Goal: Information Seeking & Learning: Find specific fact

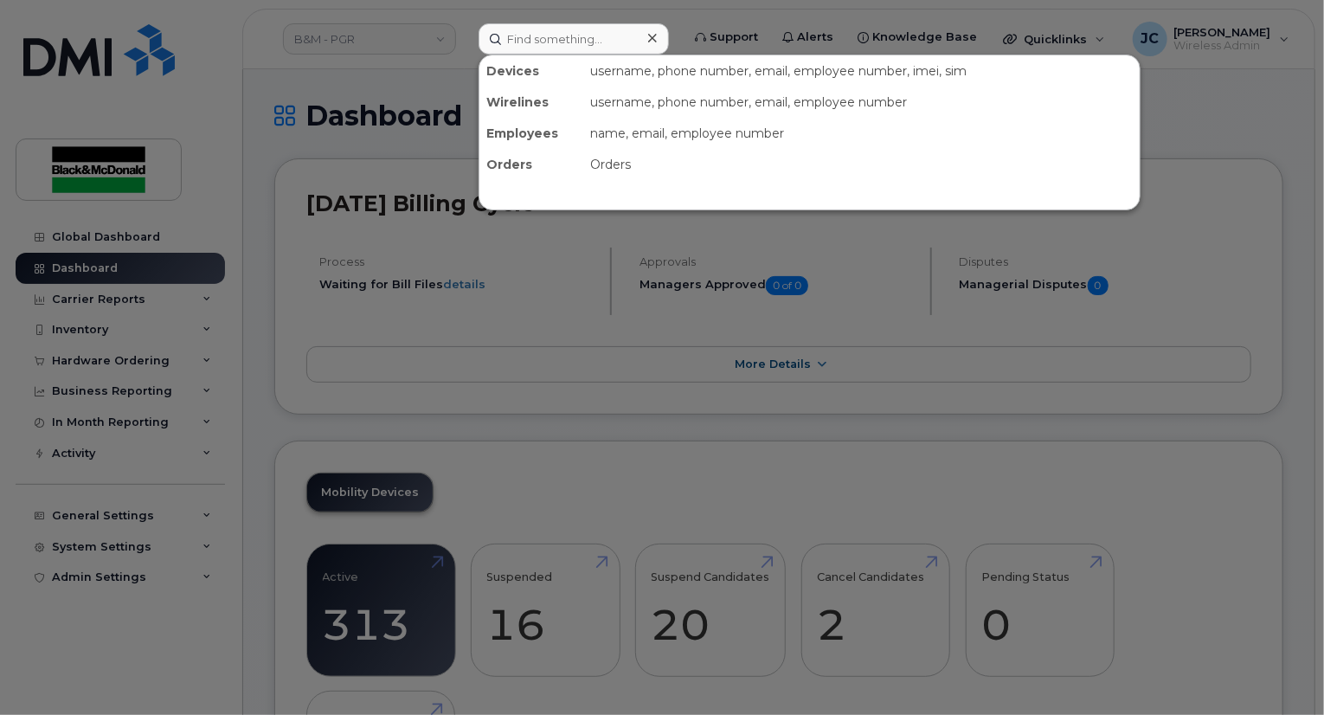
click at [570, 48] on input at bounding box center [574, 38] width 190 height 31
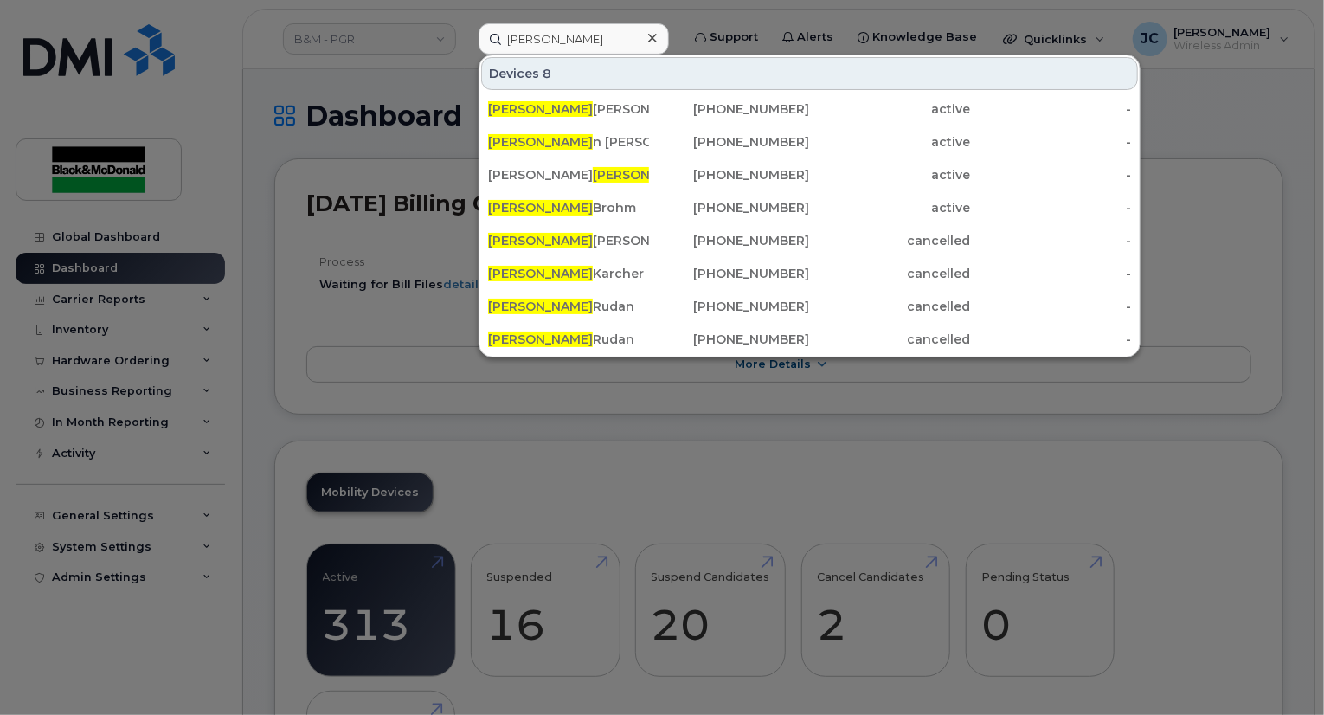
type input "[PERSON_NAME]"
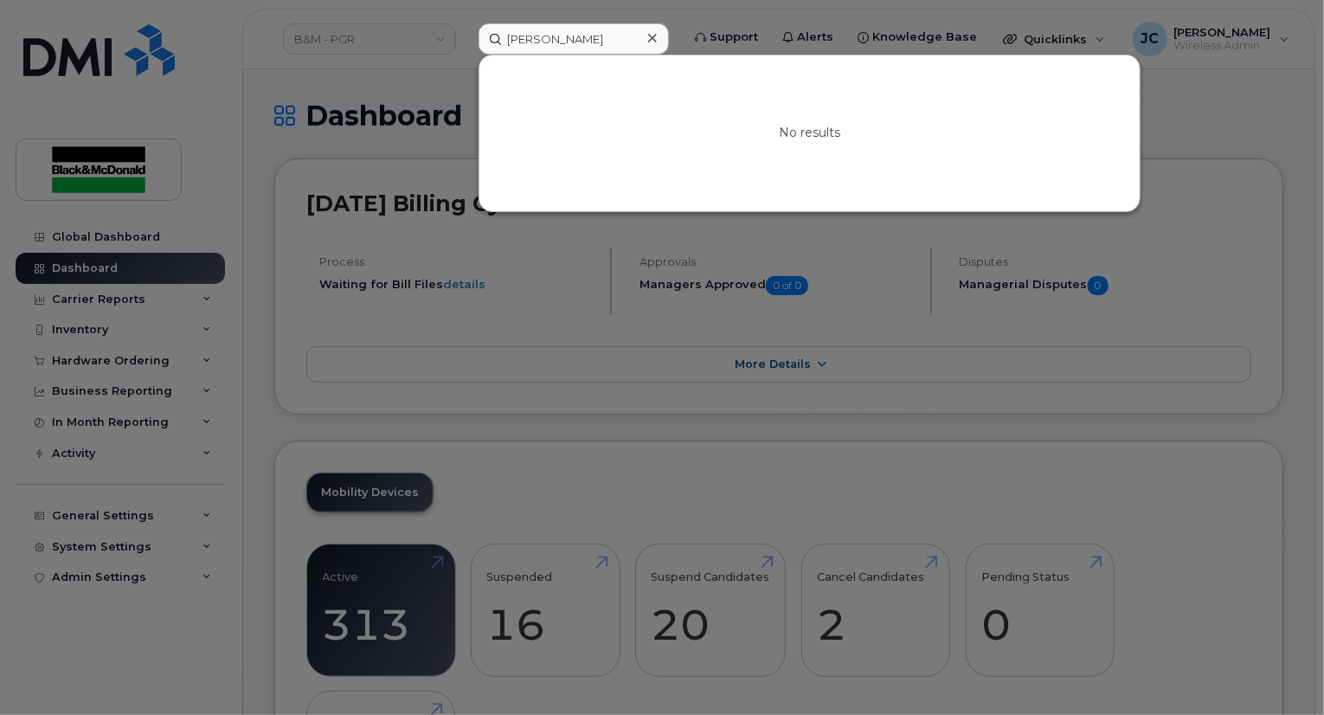
click at [571, 41] on input "[PERSON_NAME]" at bounding box center [574, 38] width 190 height 31
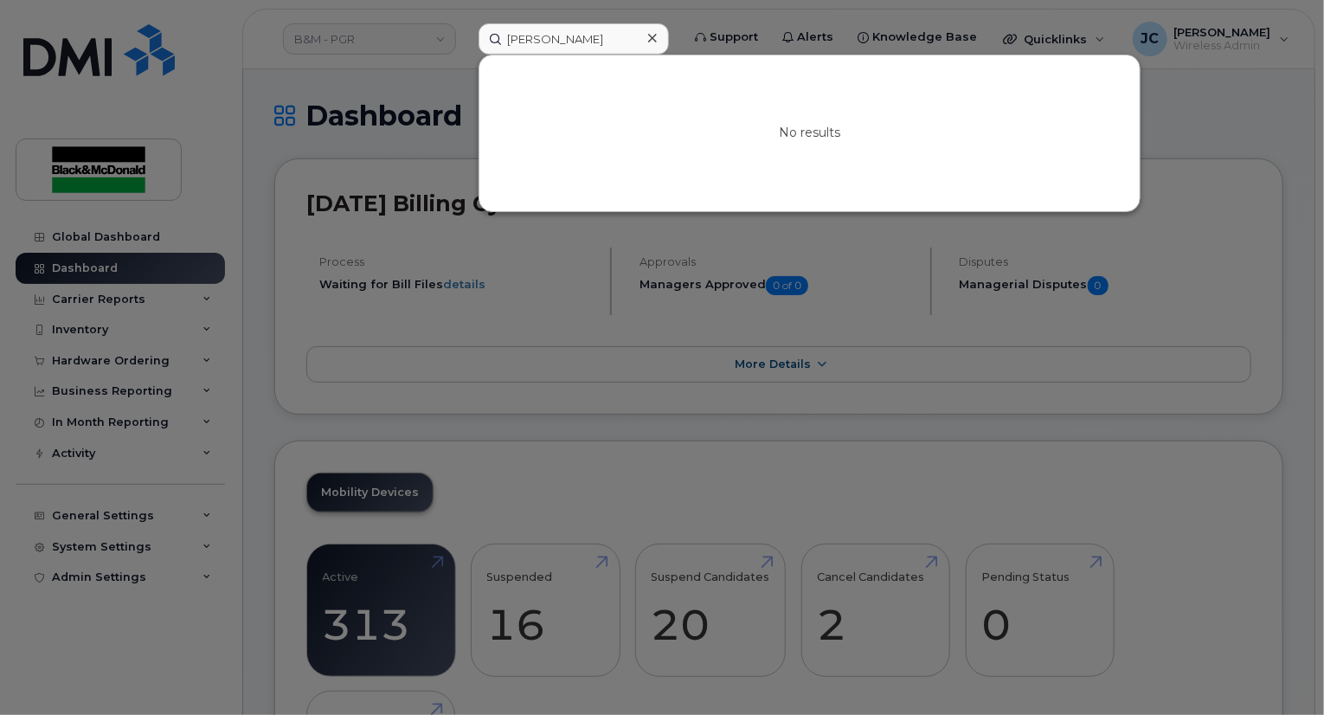
click at [571, 41] on input "[PERSON_NAME]" at bounding box center [574, 38] width 190 height 31
type input "Hurry"
click at [211, 319] on div at bounding box center [662, 357] width 1324 height 715
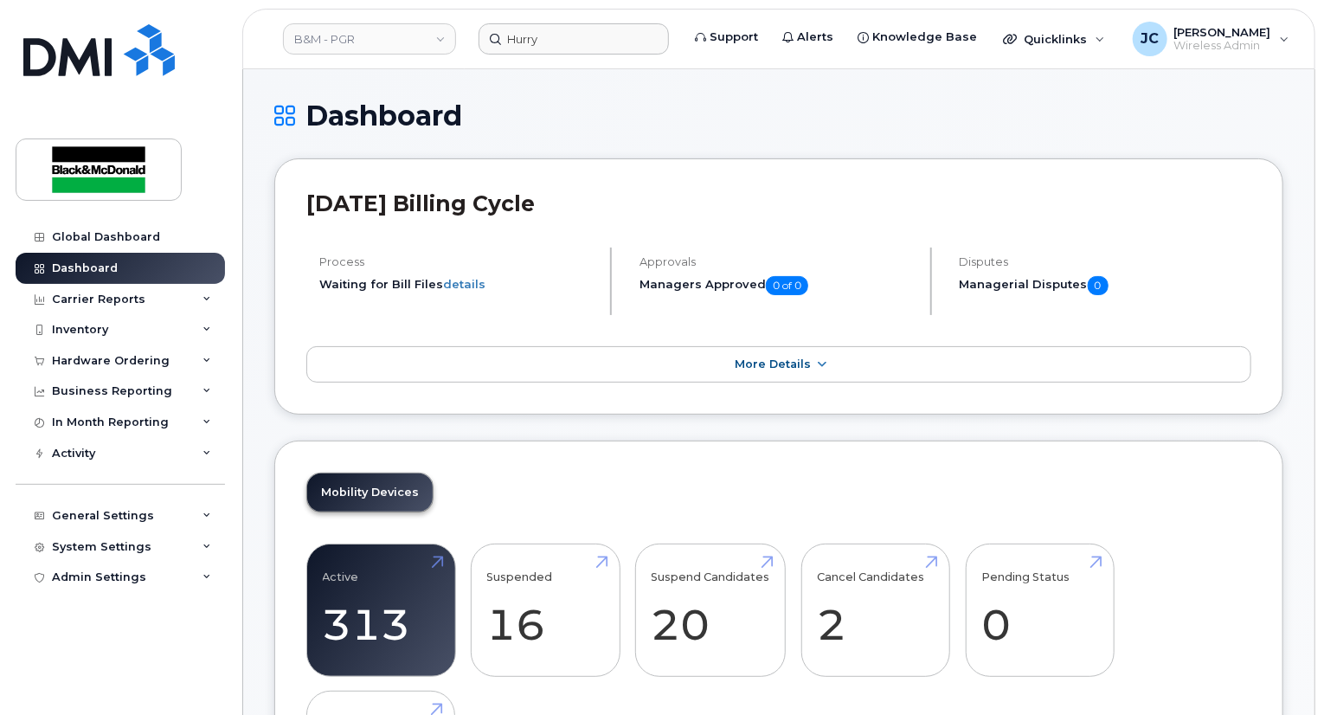
click at [790, 247] on header "[DATE] Billing Cycle" at bounding box center [778, 218] width 945 height 57
drag, startPoint x: 609, startPoint y: 542, endPoint x: 290, endPoint y: 649, distance: 337.0
click at [589, 544] on div "Active 313 -1% Suspended 16 -75% Suspend Candidates 20 Cancel Candidates 2 Pend…" at bounding box center [778, 691] width 945 height 295
